Goal: Transaction & Acquisition: Obtain resource

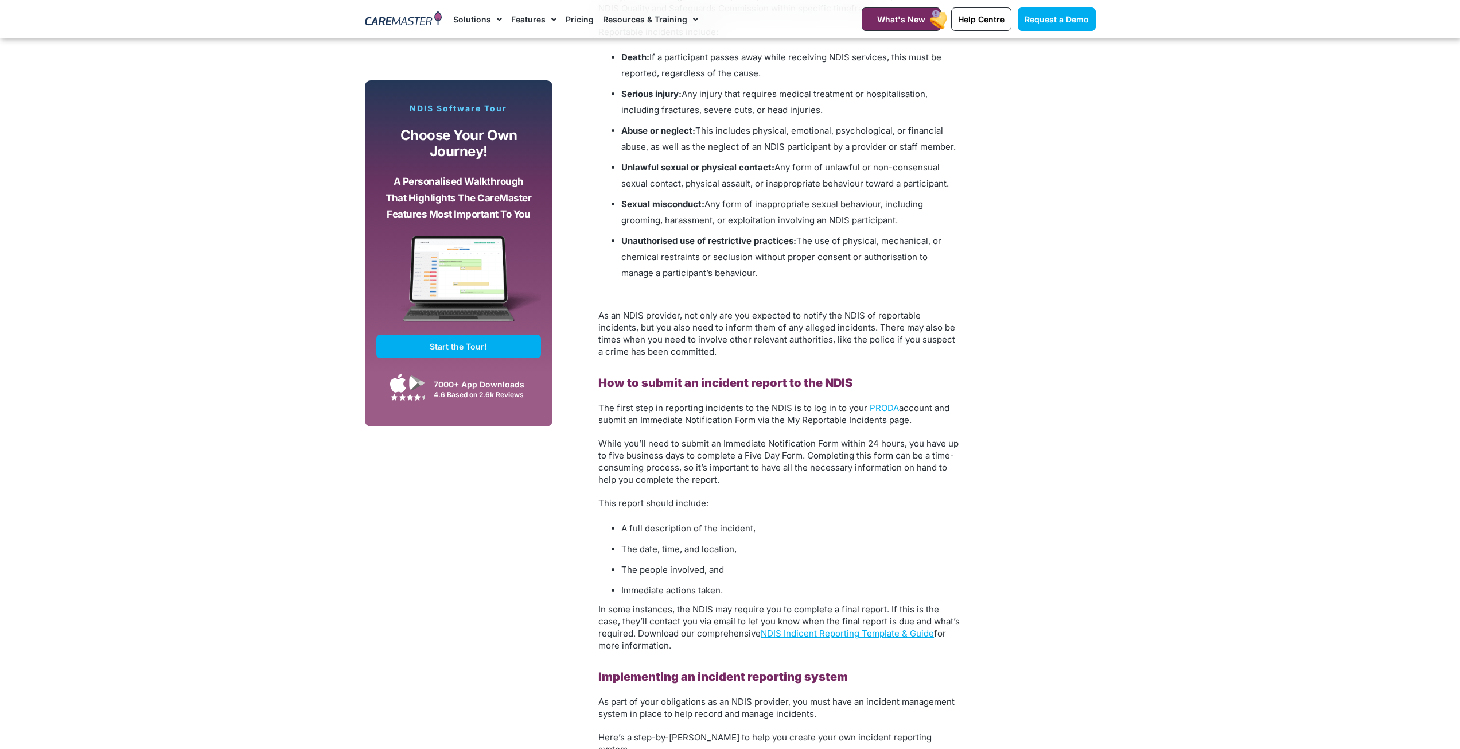
scroll to position [1606, 0]
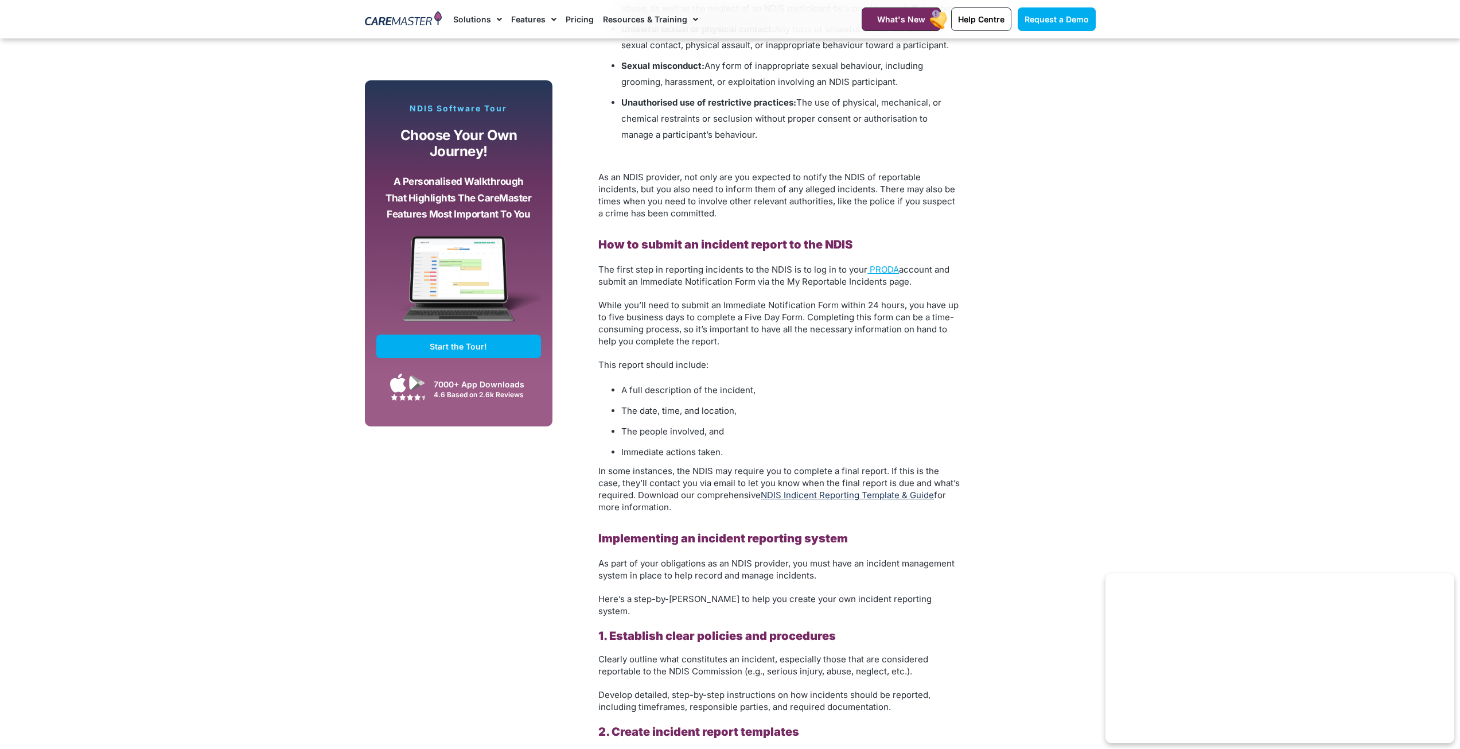
click at [846, 492] on link "NDIS Indicent Reporting Template & Guide" at bounding box center [847, 494] width 173 height 11
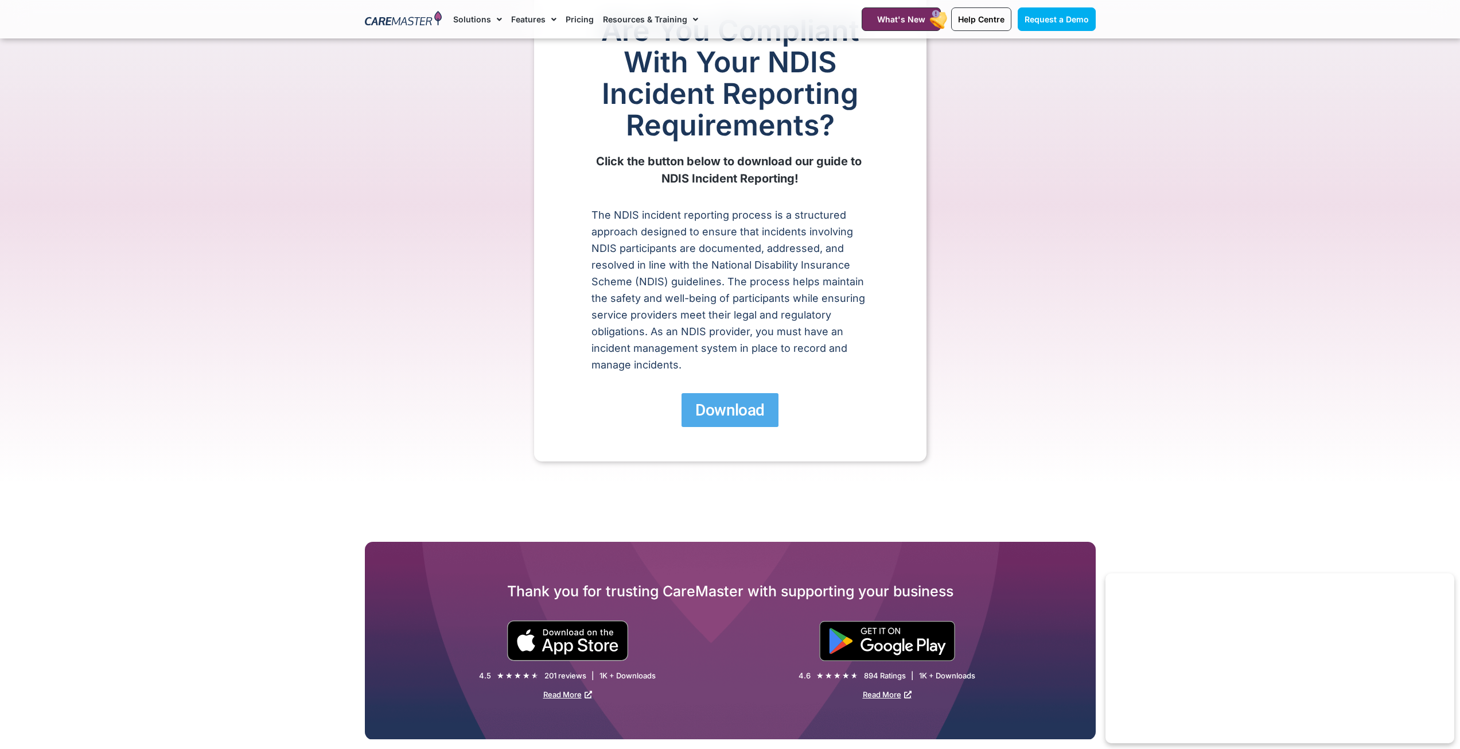
scroll to position [115, 0]
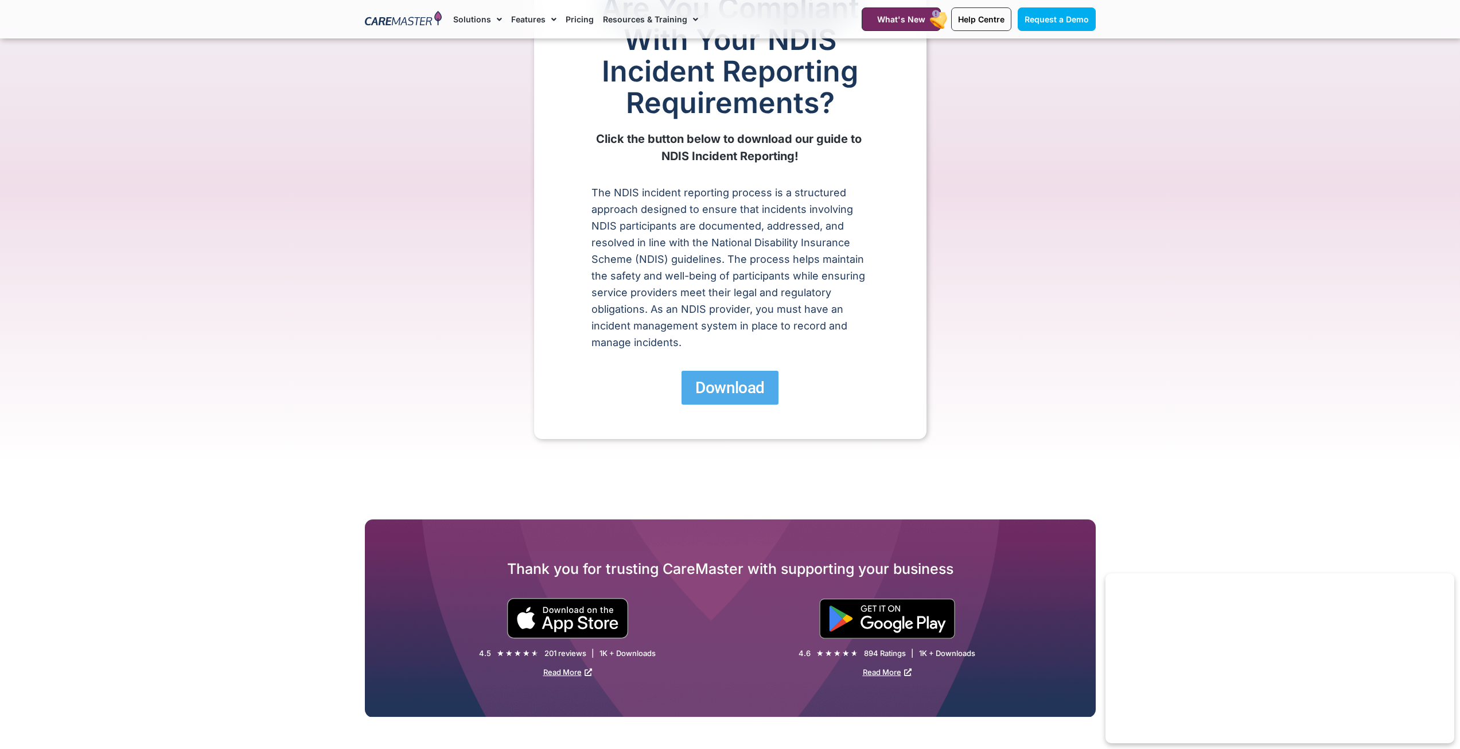
click at [737, 382] on span "Download" at bounding box center [729, 387] width 69 height 20
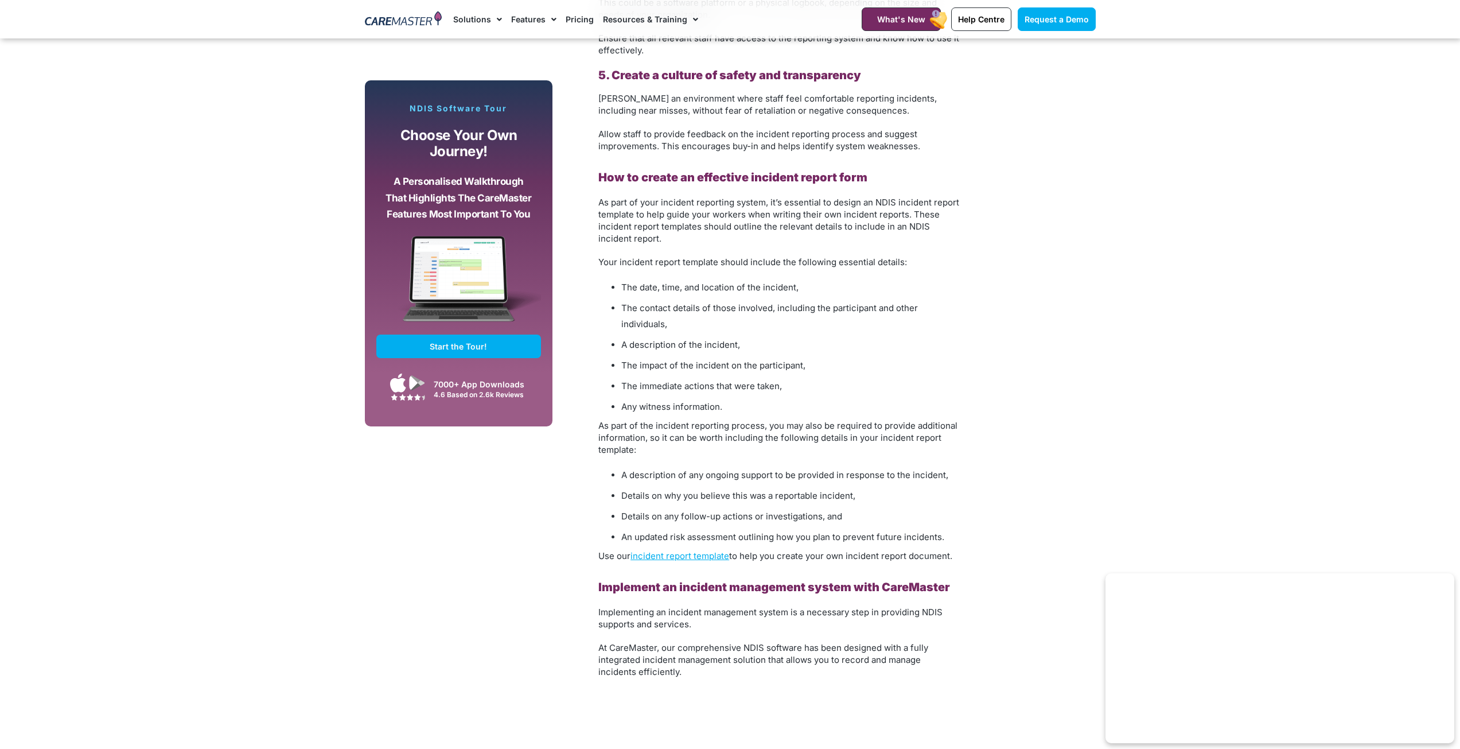
scroll to position [2753, 0]
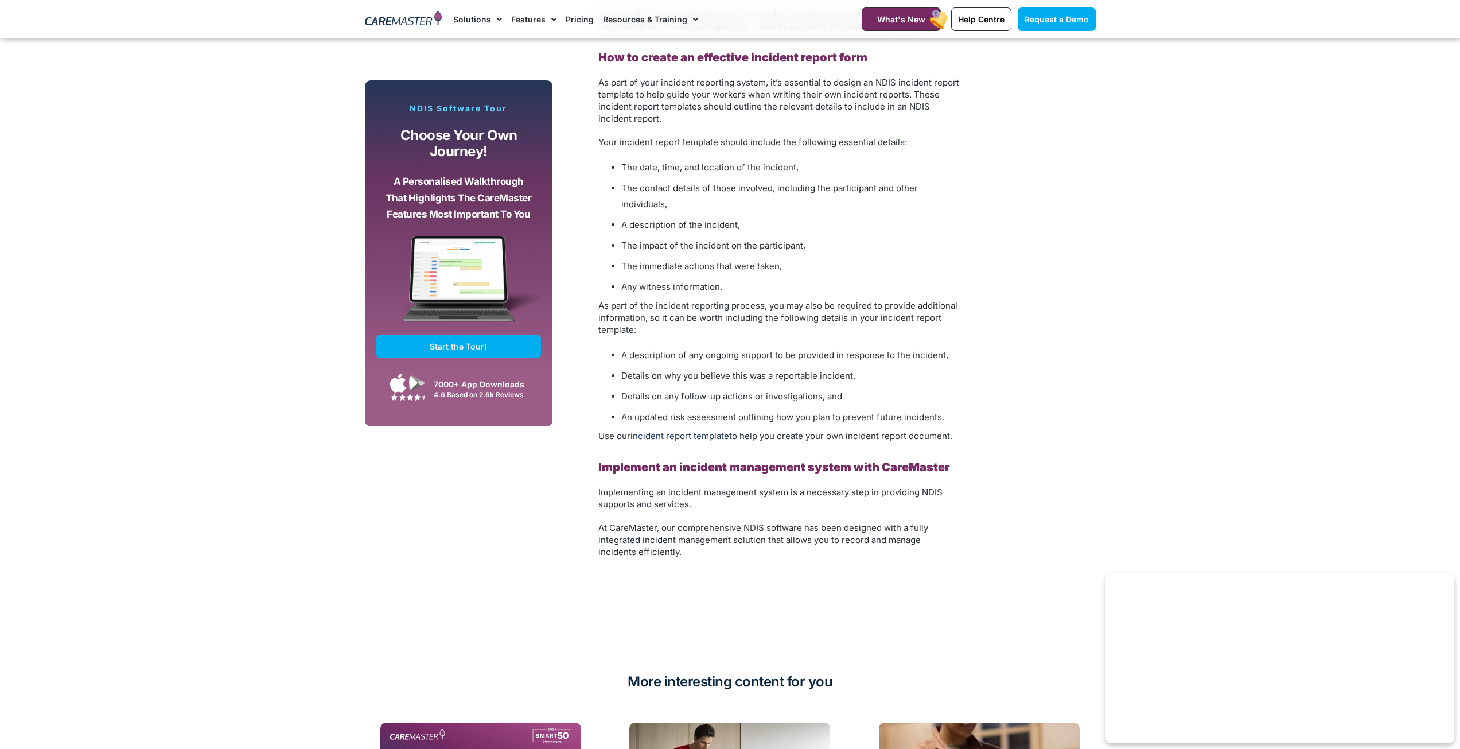
click at [688, 430] on link "incident report template" at bounding box center [679, 435] width 99 height 11
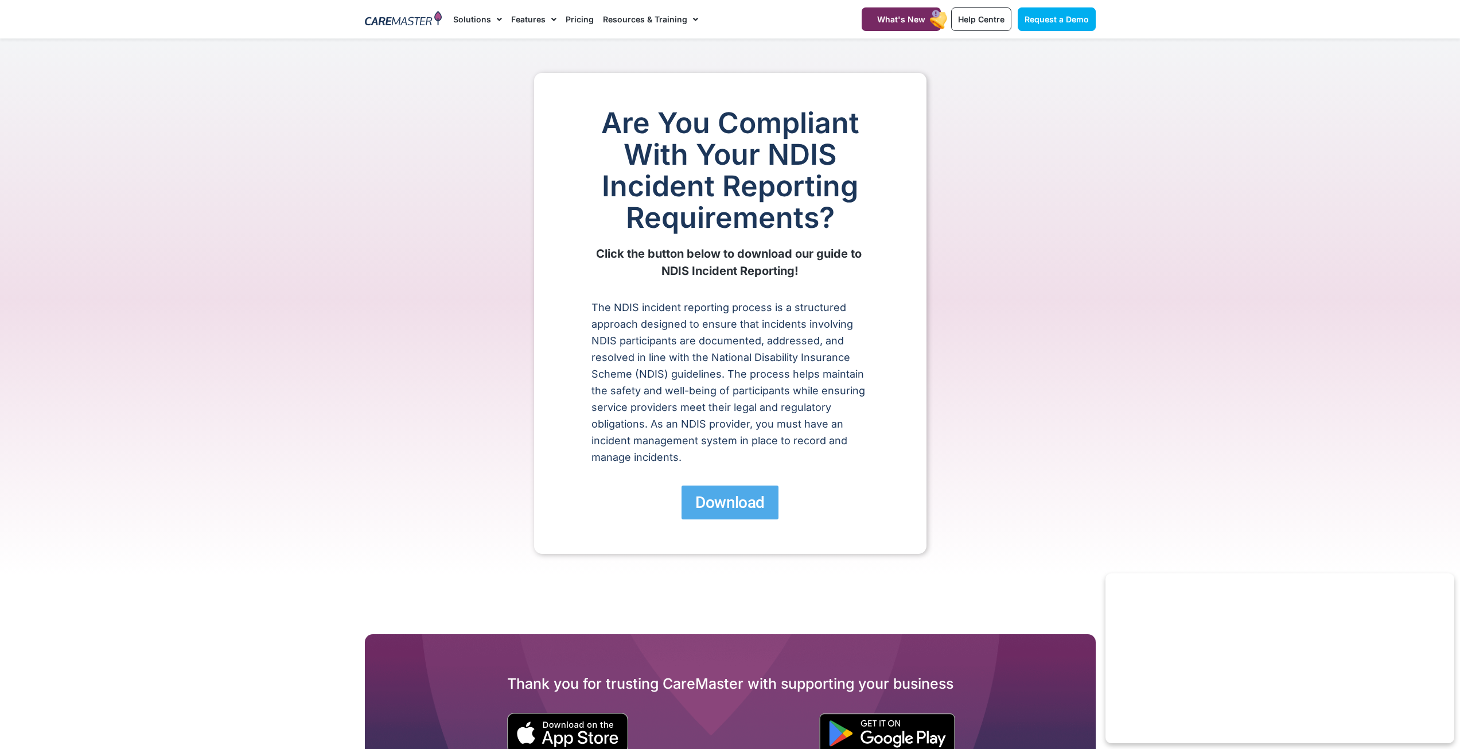
click at [724, 494] on span "Download" at bounding box center [729, 502] width 69 height 20
